Goal: Transaction & Acquisition: Purchase product/service

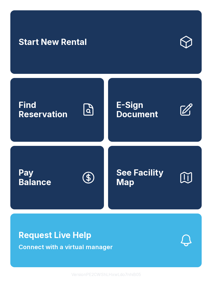
click at [58, 187] on link "Pay Balance" at bounding box center [56, 178] width 93 height 64
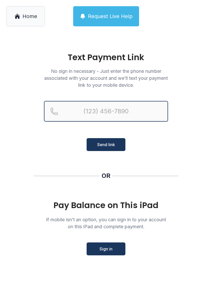
click at [108, 112] on input "Reservation phone number" at bounding box center [106, 111] width 124 height 21
type input "[PHONE_NUMBER]"
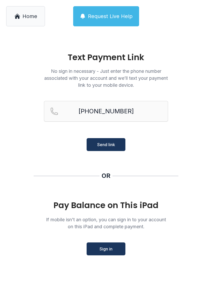
click at [111, 145] on span "Send link" at bounding box center [106, 145] width 18 height 6
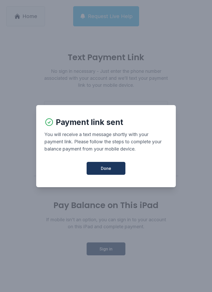
click at [110, 171] on span "Done" at bounding box center [106, 168] width 10 height 6
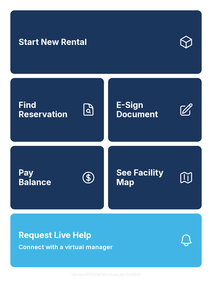
click at [59, 188] on link "Pay Balance" at bounding box center [56, 178] width 93 height 64
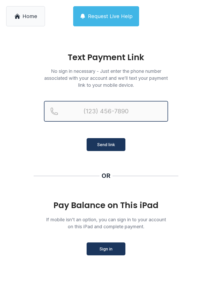
click at [122, 108] on input "Reservation phone number" at bounding box center [106, 111] width 124 height 21
click at [106, 145] on button "Send link" at bounding box center [106, 144] width 39 height 13
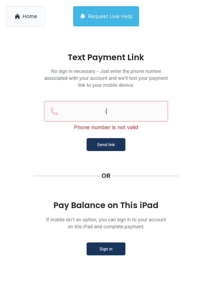
click at [139, 108] on input "(" at bounding box center [106, 111] width 124 height 21
click at [138, 108] on input "(" at bounding box center [106, 111] width 124 height 21
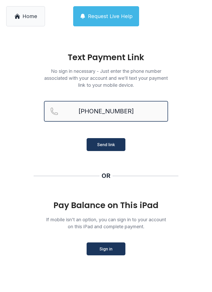
type input "[PHONE_NUMBER]"
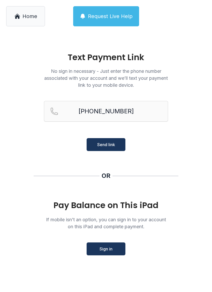
click at [110, 144] on span "Send link" at bounding box center [106, 145] width 18 height 6
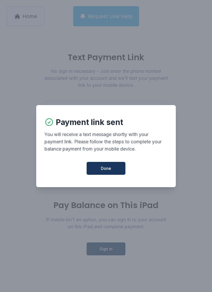
click at [117, 172] on button "Done" at bounding box center [106, 168] width 39 height 13
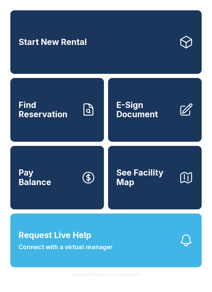
click at [100, 250] on span "Request Live Help Connect with a virtual manager" at bounding box center [66, 240] width 94 height 23
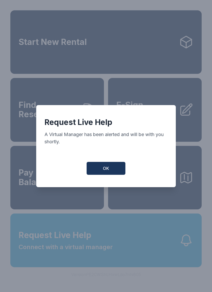
click at [111, 170] on button "OK" at bounding box center [106, 168] width 39 height 13
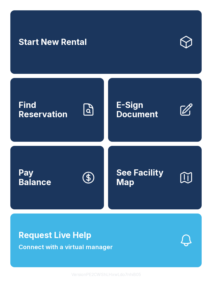
click at [54, 190] on link "Pay Balance" at bounding box center [56, 178] width 93 height 64
